Goal: Task Accomplishment & Management: Complete application form

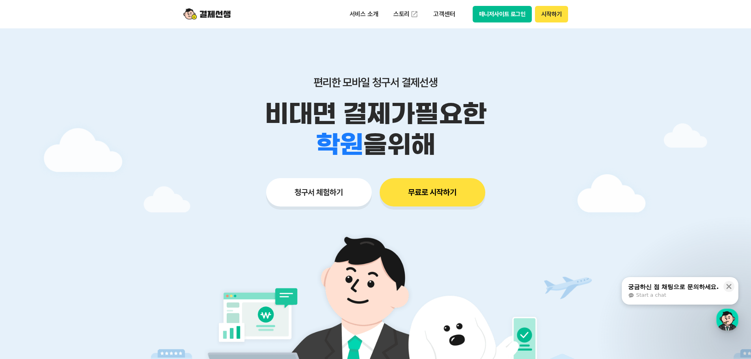
click at [318, 191] on button "청구서 체험하기" at bounding box center [319, 192] width 106 height 28
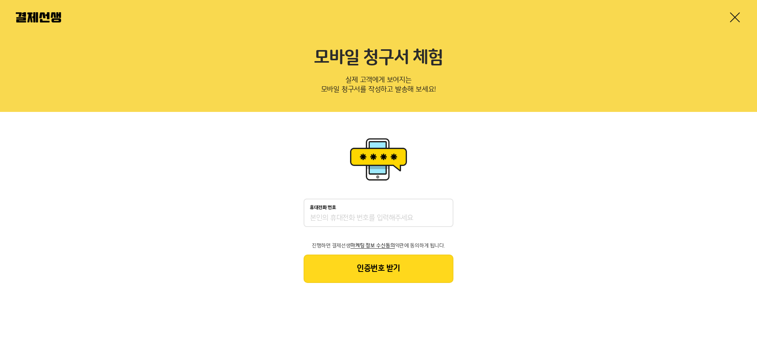
click at [322, 215] on input "휴대전화 번호" at bounding box center [378, 218] width 137 height 9
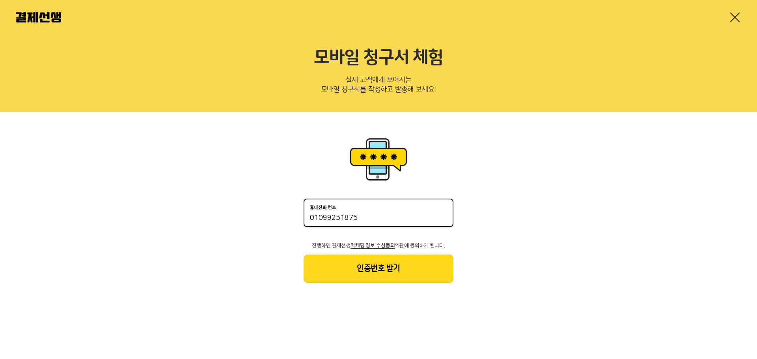
type input "01099251875"
click at [395, 268] on button "인증번호 받기" at bounding box center [378, 269] width 150 height 28
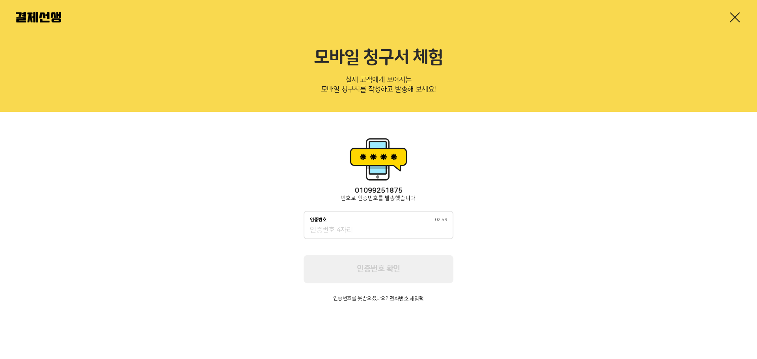
drag, startPoint x: 344, startPoint y: 230, endPoint x: 350, endPoint y: 228, distance: 6.7
click at [344, 230] on input "인증번호 02:59" at bounding box center [378, 230] width 137 height 9
click at [330, 231] on input "인증번호 02:54" at bounding box center [378, 230] width 137 height 9
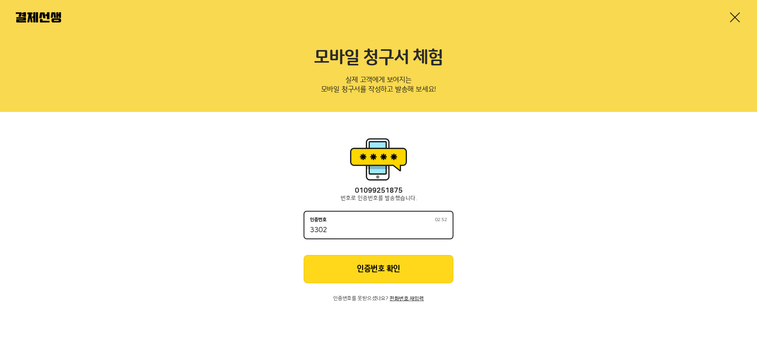
type input "3302"
click at [370, 263] on button "인증번호 확인" at bounding box center [378, 269] width 150 height 28
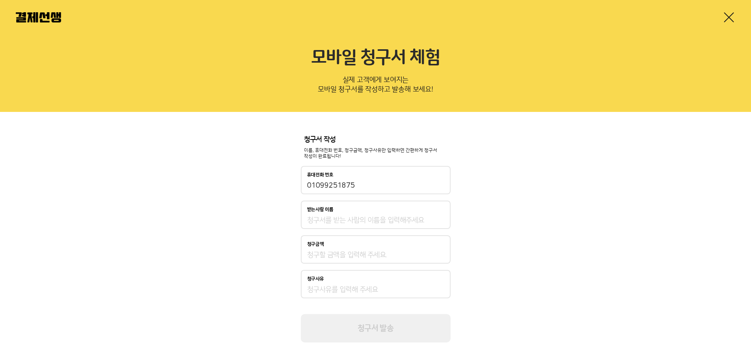
click at [387, 217] on input "받는사람 이름" at bounding box center [375, 220] width 137 height 9
type input "d"
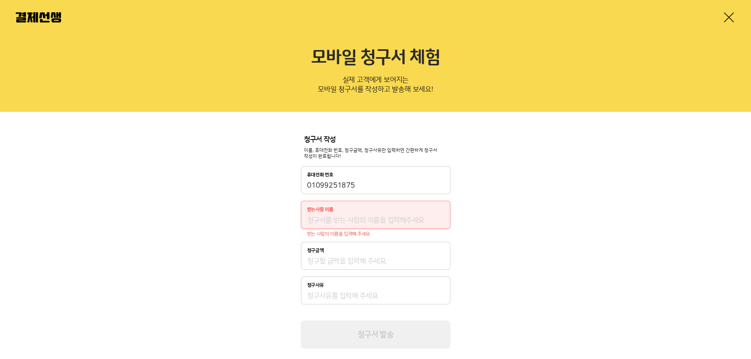
type input "d"
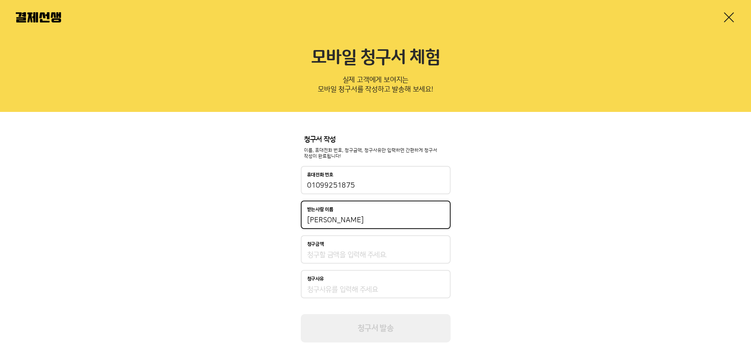
type input "양가윤"
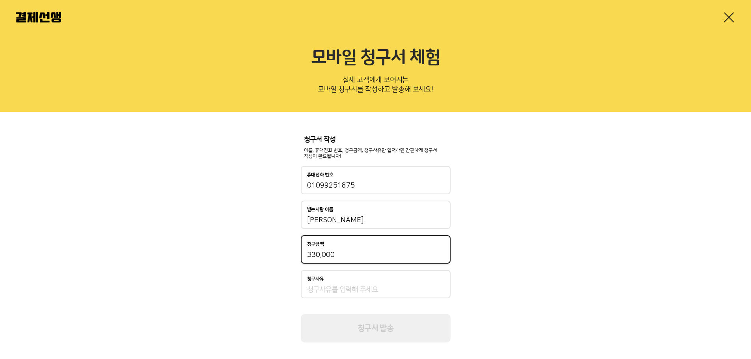
type input "330,000"
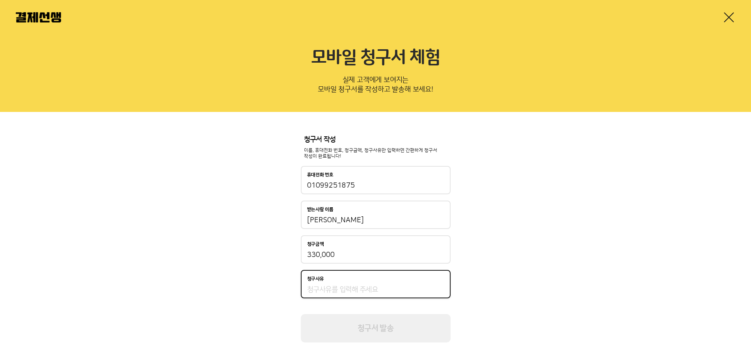
type input "ㅜ"
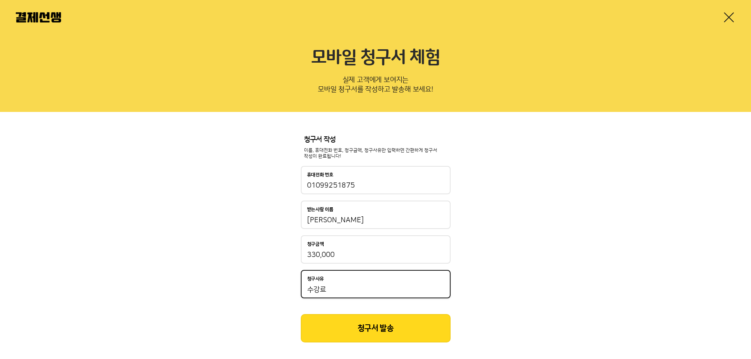
type input "수강료"
click at [374, 335] on button "청구서 발송" at bounding box center [376, 328] width 150 height 28
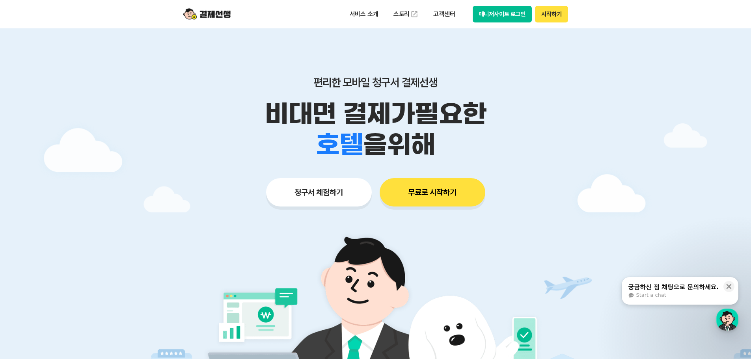
click at [441, 199] on button "무료로 시작하기" at bounding box center [433, 192] width 106 height 28
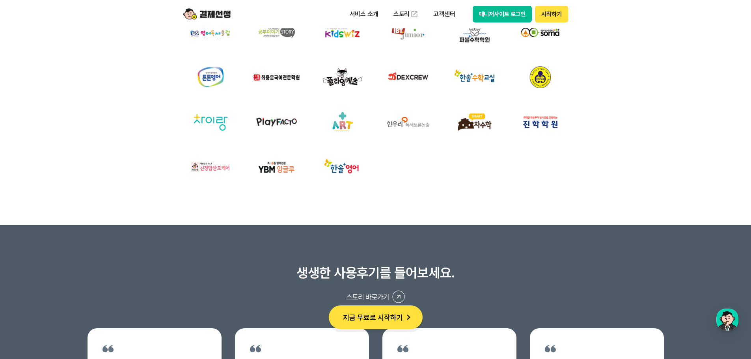
scroll to position [2562, 0]
